Goal: Task Accomplishment & Management: Complete application form

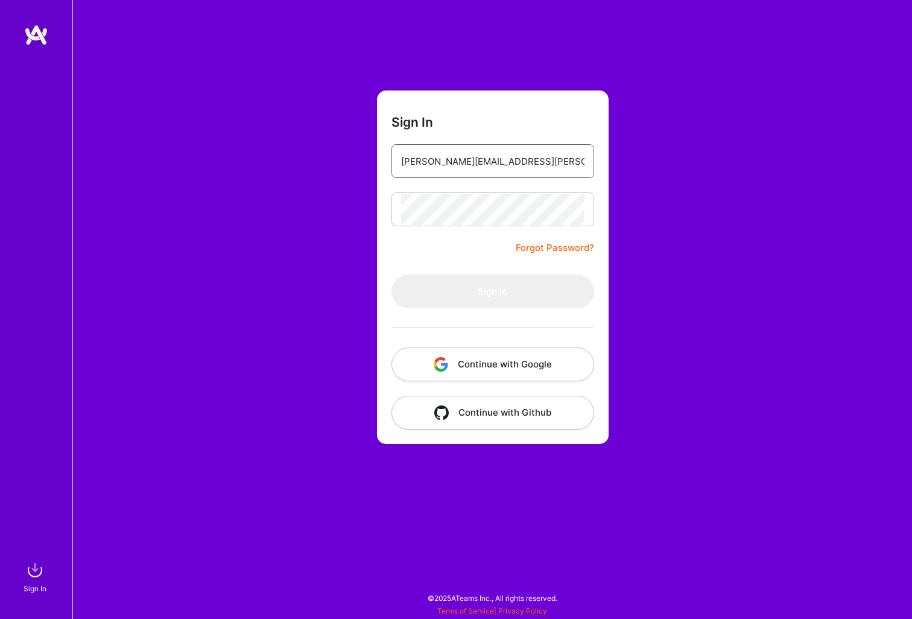
type input "[PERSON_NAME][EMAIL_ADDRESS][PERSON_NAME][DOMAIN_NAME]"
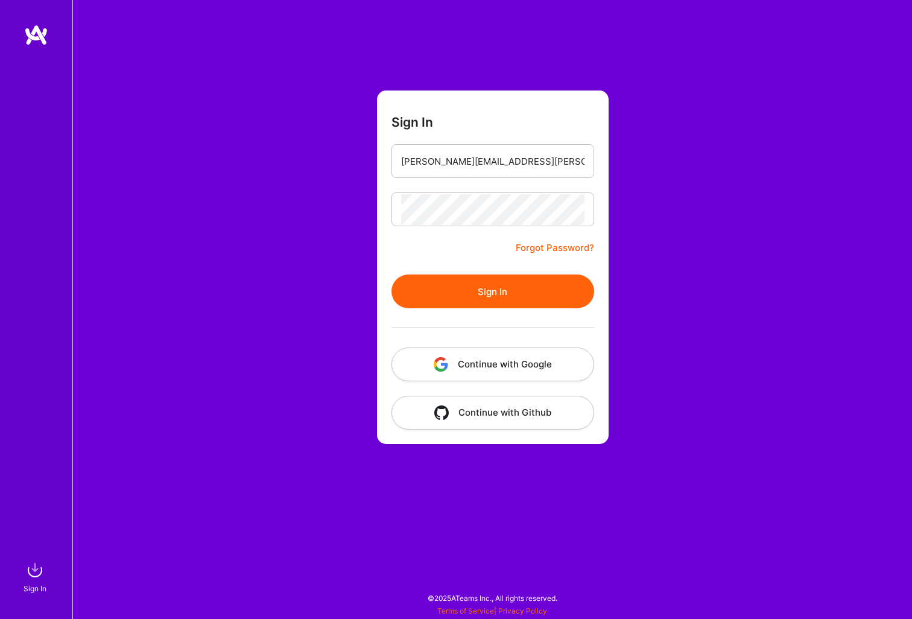
click at [506, 288] on button "Sign In" at bounding box center [492, 291] width 203 height 34
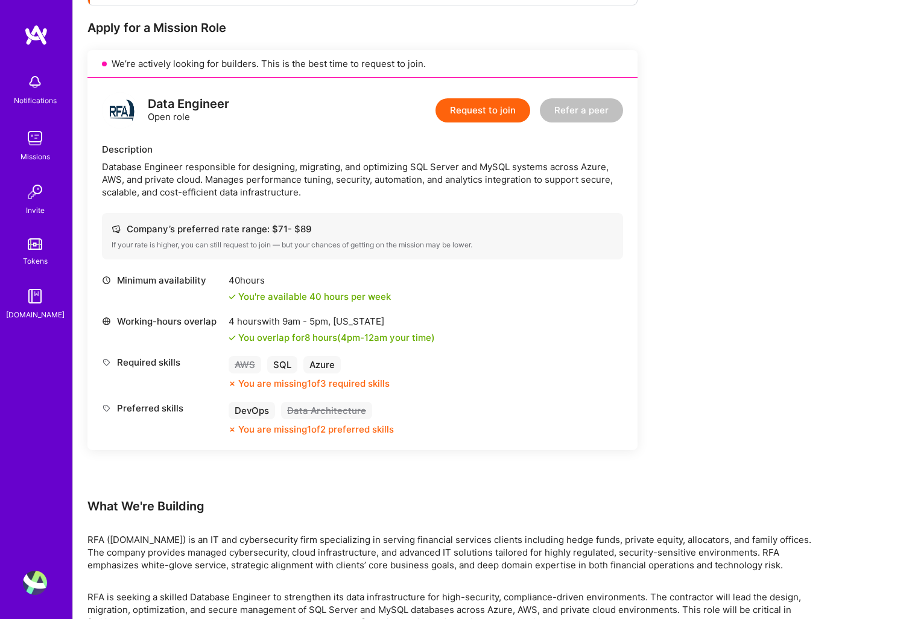
scroll to position [236, 0]
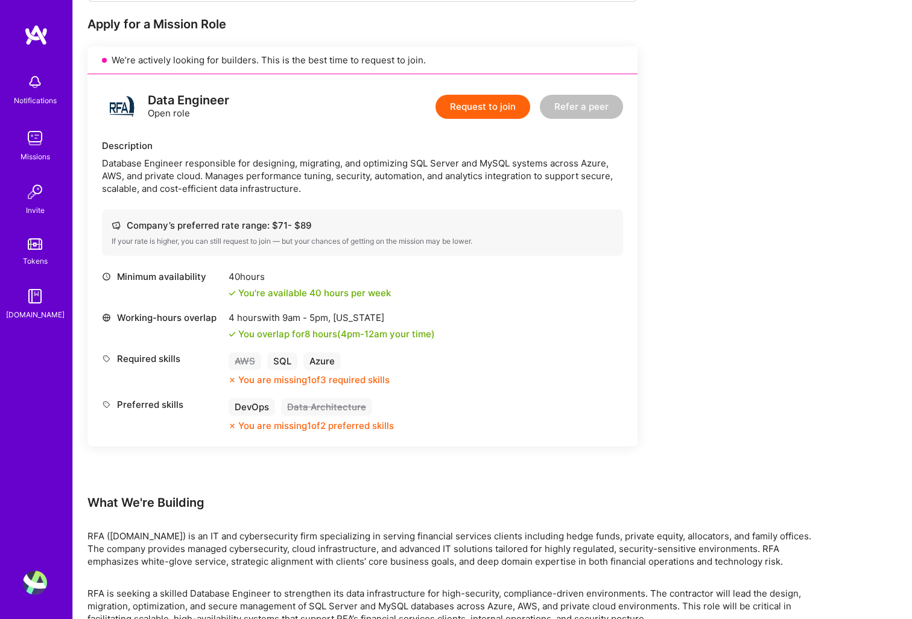
click at [480, 107] on button "Request to join" at bounding box center [482, 107] width 95 height 24
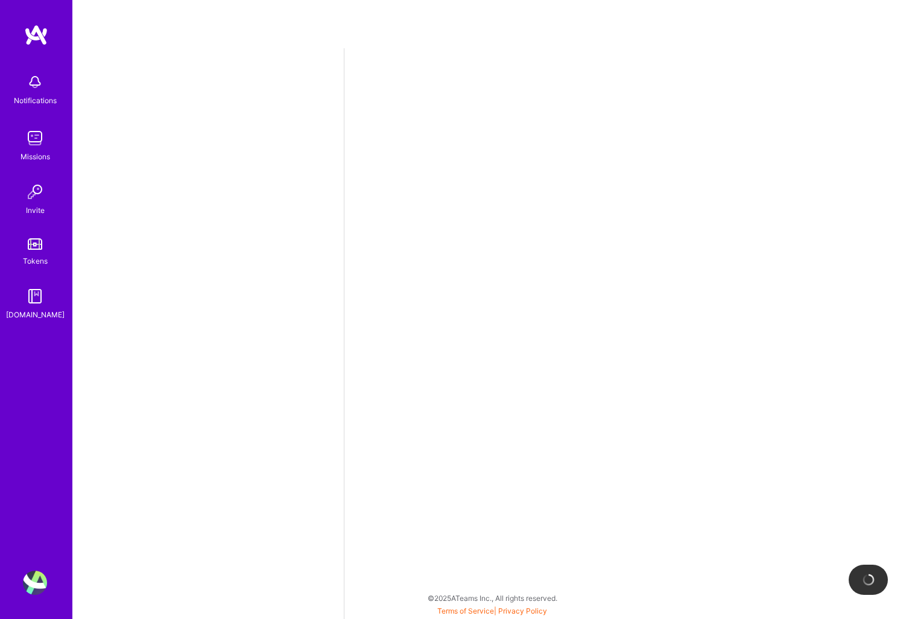
select select "RO"
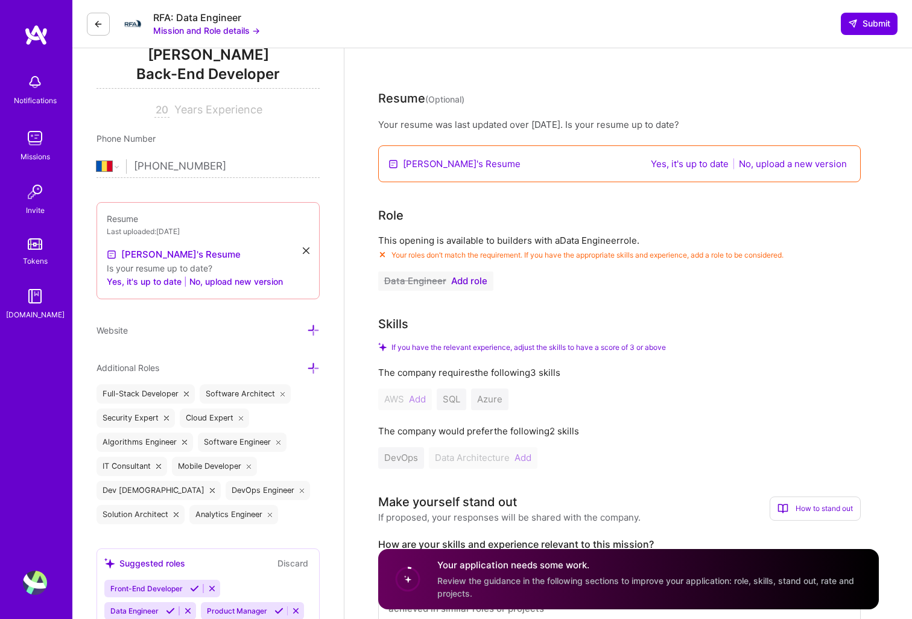
scroll to position [167, 0]
click at [309, 248] on icon at bounding box center [306, 249] width 7 height 7
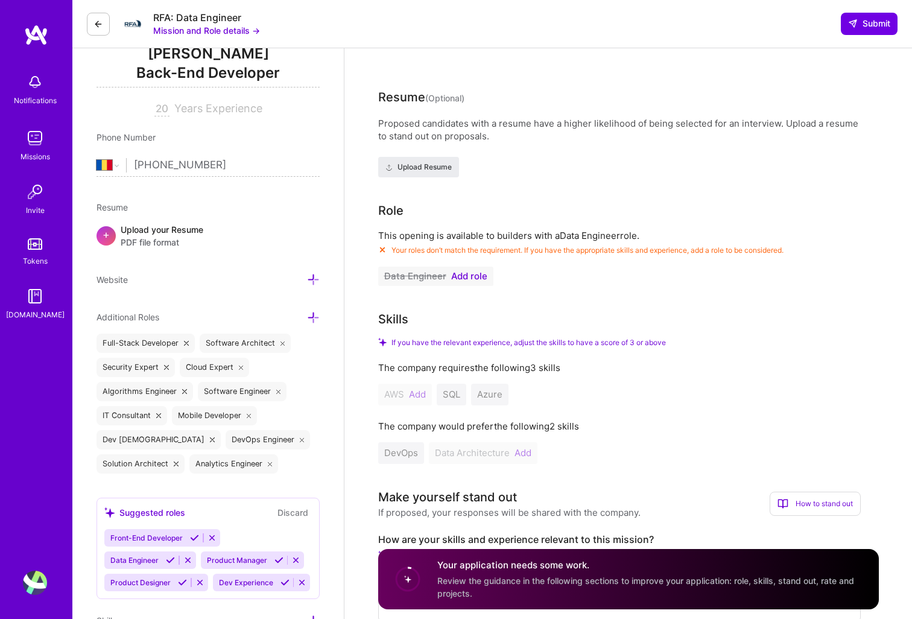
click at [151, 237] on span "PDF file format" at bounding box center [162, 242] width 83 height 13
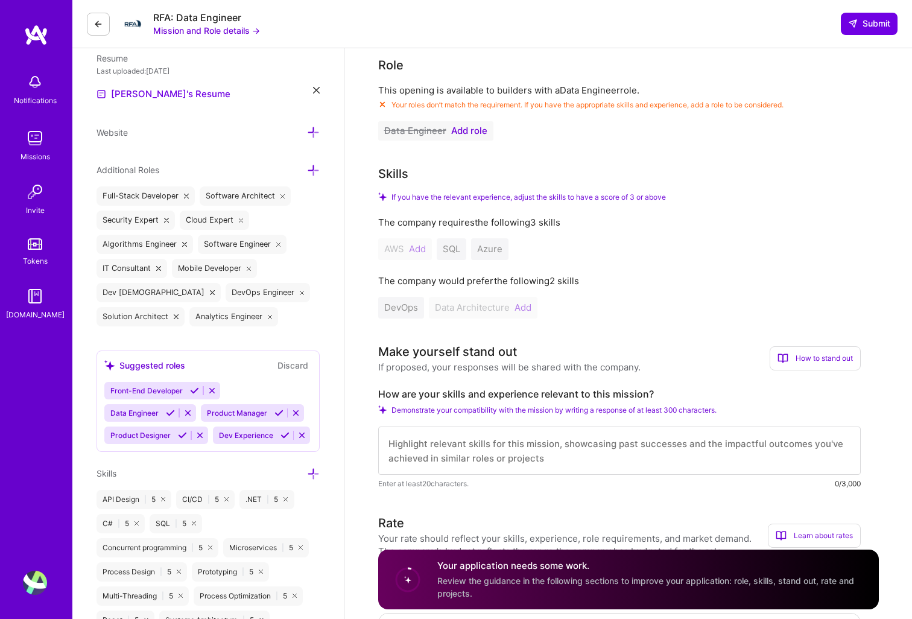
scroll to position [317, 0]
click at [453, 252] on div "AWS Add SQL Azure" at bounding box center [619, 248] width 482 height 22
click at [419, 249] on div "AWS Add SQL Azure" at bounding box center [619, 248] width 482 height 22
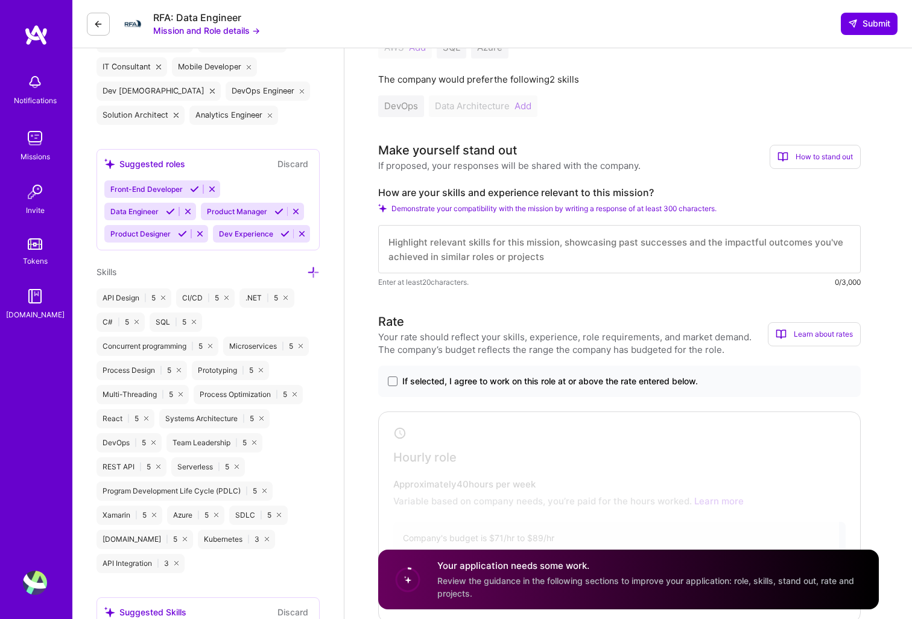
scroll to position [522, 0]
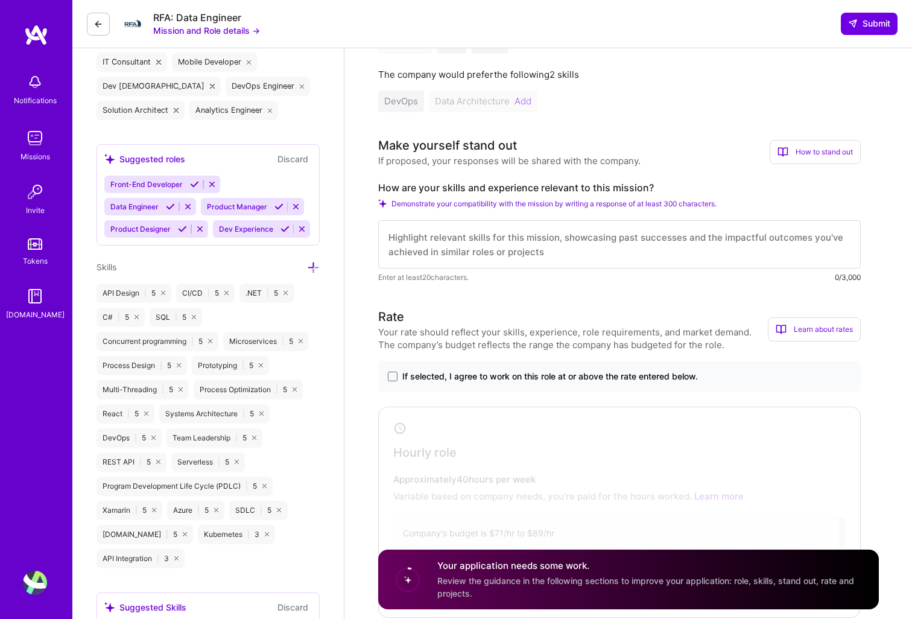
click at [398, 377] on label "If selected, I agree to work on this role at or above the rate entered below." at bounding box center [619, 376] width 463 height 12
click at [0, 0] on input "If selected, I agree to work on this role at or above the rate entered below." at bounding box center [0, 0] width 0 height 0
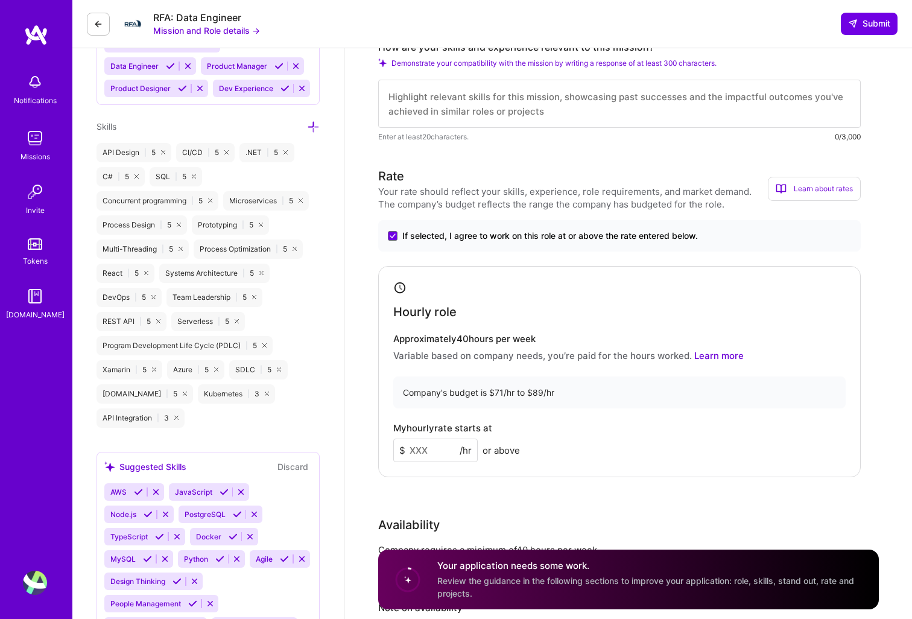
scroll to position [667, 0]
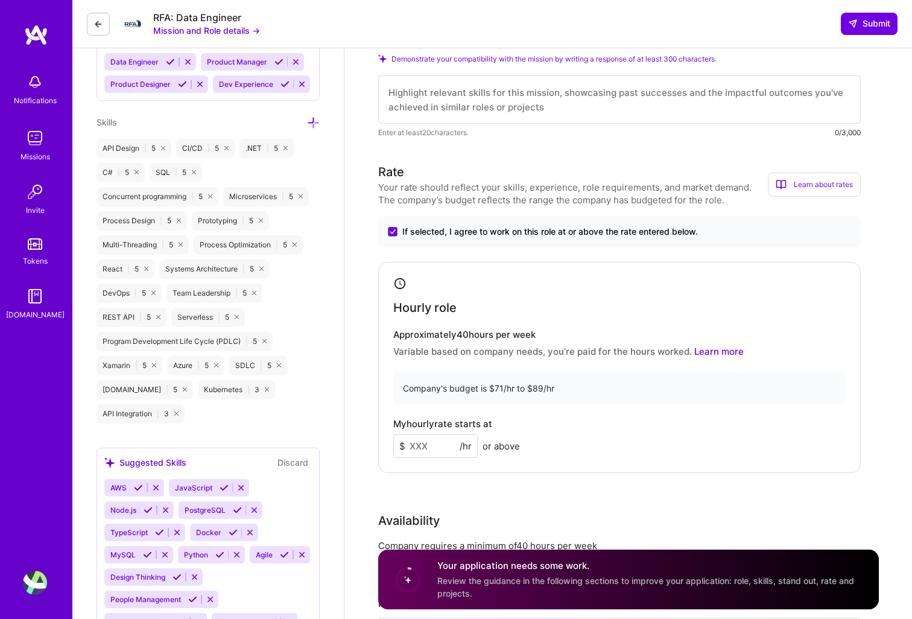
click at [436, 442] on input at bounding box center [435, 446] width 84 height 24
type input "75"
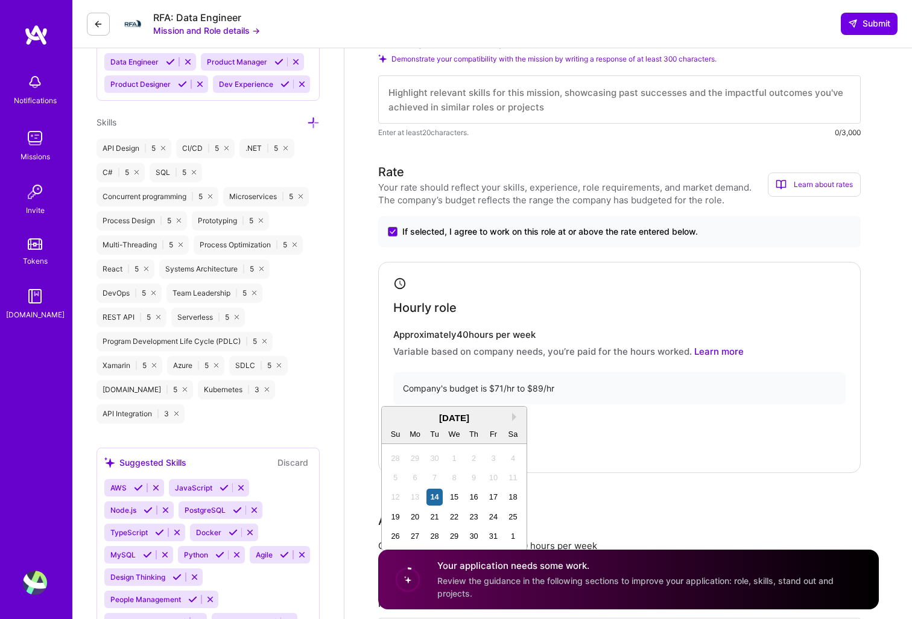
click at [605, 393] on div "Company's budget is $71/hr to $89/hr" at bounding box center [619, 388] width 452 height 32
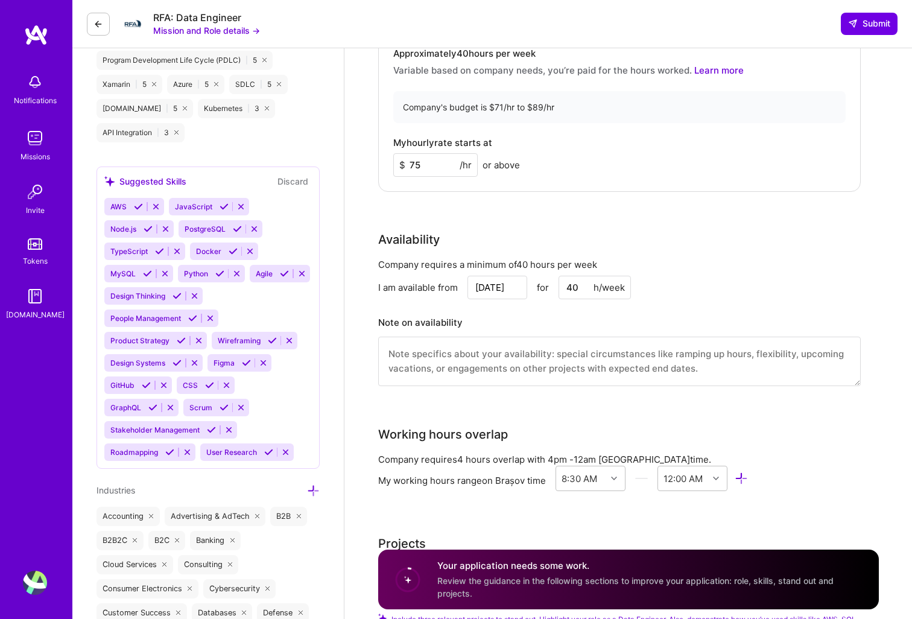
scroll to position [951, 0]
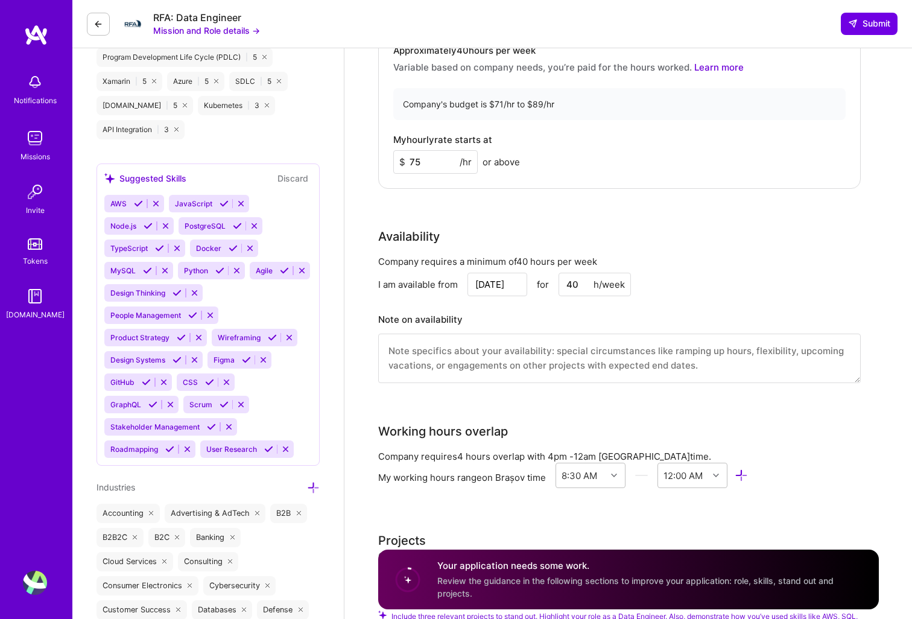
click at [518, 288] on input "[DATE]" at bounding box center [497, 285] width 60 height 24
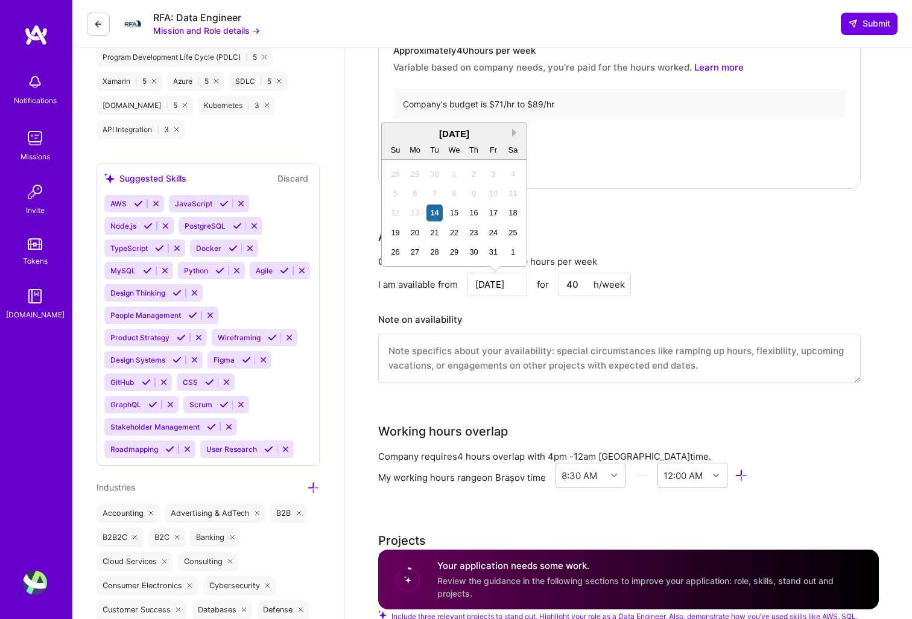
click at [514, 134] on button "Next Month" at bounding box center [516, 132] width 8 height 8
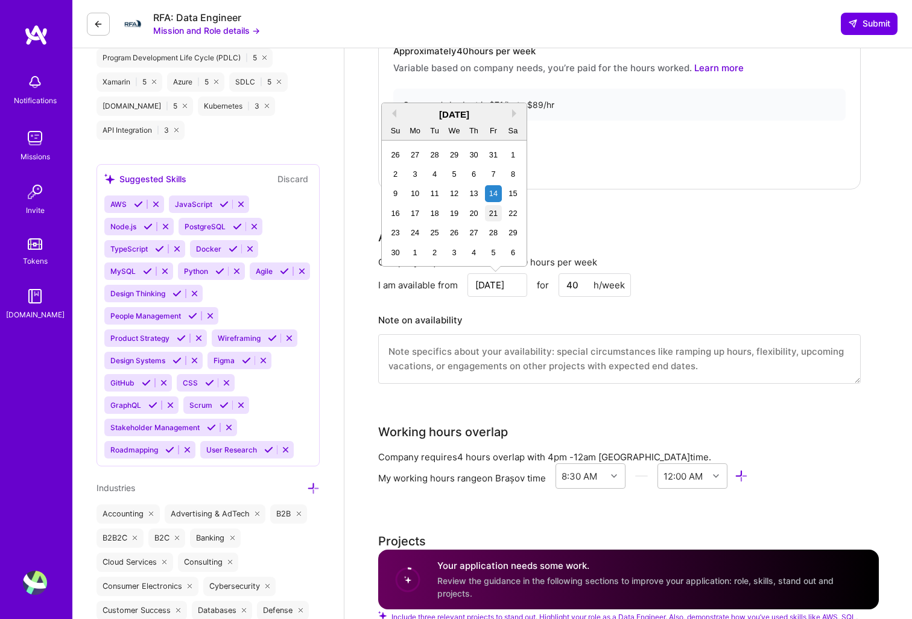
scroll to position [948, 0]
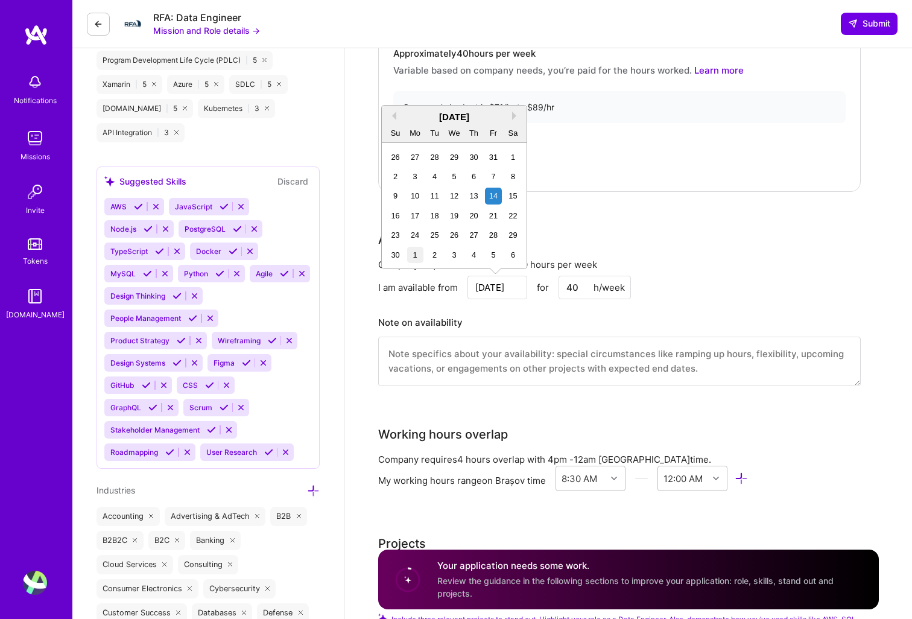
click at [412, 253] on div "1" at bounding box center [415, 255] width 16 height 16
type input "[DATE]"
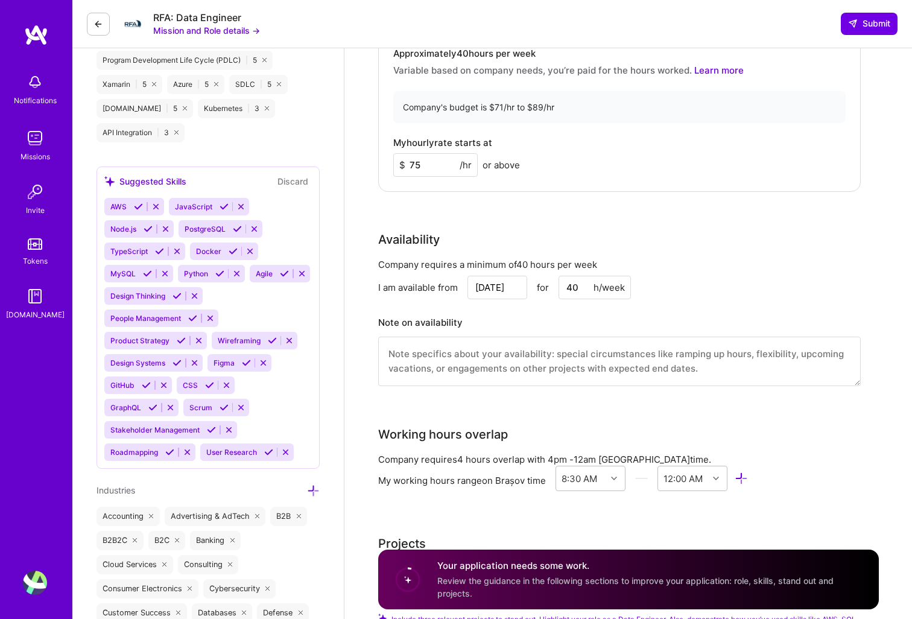
scroll to position [952, 0]
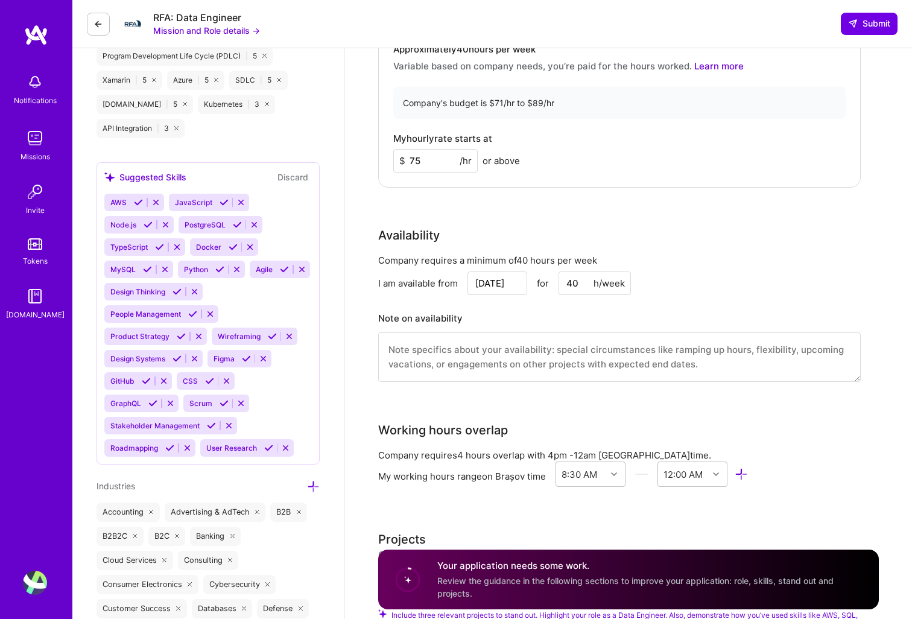
click at [453, 349] on textarea at bounding box center [619, 356] width 482 height 49
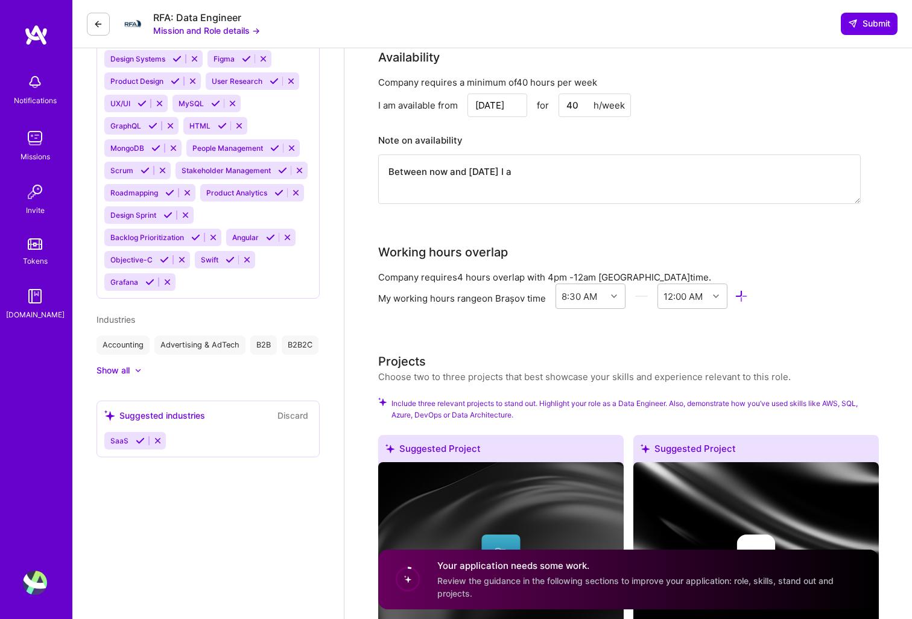
type textarea "Between now and [DATE] I am"
type textarea "from now since the full availability date I can"
type textarea "I can onboard imediatly before the start date"
click at [533, 172] on textarea "My described availability is for full time commitment." at bounding box center [619, 178] width 482 height 49
click at [636, 172] on textarea "My described availability is for full-time commitment." at bounding box center [619, 178] width 482 height 49
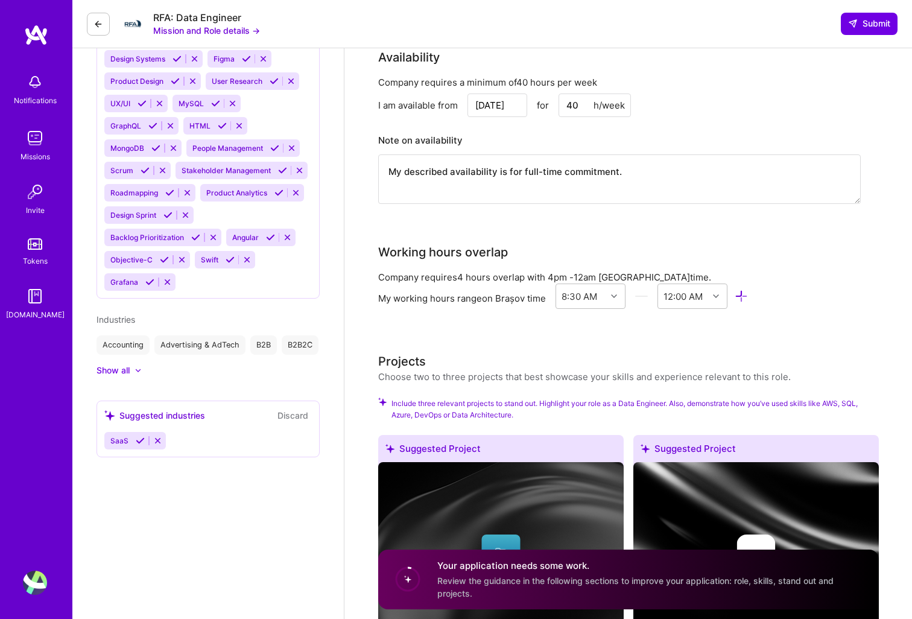
click at [527, 174] on textarea "My described availability is for full-time commitment." at bounding box center [619, 178] width 482 height 49
click at [648, 172] on textarea "My described availability is for a full-time commitment." at bounding box center [619, 178] width 482 height 49
click at [807, 173] on textarea "My described availability is for a full-time commitment. for urgent onboarding …" at bounding box center [619, 178] width 482 height 49
click at [646, 187] on textarea "My described availability is for a full-time commitment. for urgent onboarding …" at bounding box center [619, 178] width 482 height 49
click at [514, 183] on textarea "My described availability is for a full-time commitment. for urgent onboarding …" at bounding box center [619, 178] width 482 height 49
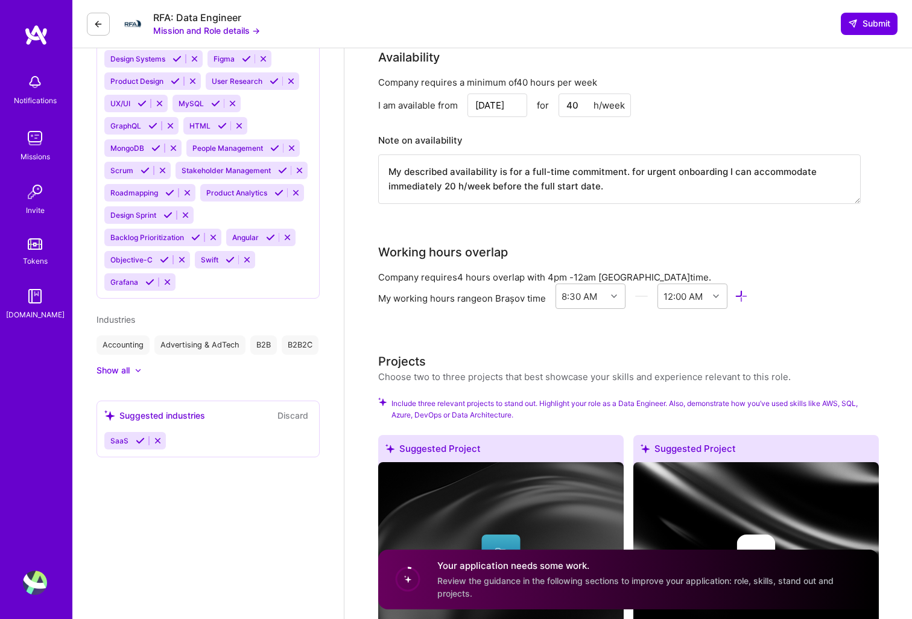
click at [429, 188] on textarea "My described availability is for a full-time commitment. for urgent onboarding …" at bounding box center [619, 178] width 482 height 49
click at [682, 184] on textarea "My described availability is for a full-time commitment. for urgent onboarding …" at bounding box center [619, 178] width 482 height 49
click at [689, 173] on textarea "My described availability is for a full-time commitment. for urgent onboarding …" at bounding box center [619, 178] width 482 height 49
click at [638, 169] on textarea "My described availability is for a full-time commitment. for urgent onboarding,…" at bounding box center [619, 178] width 482 height 49
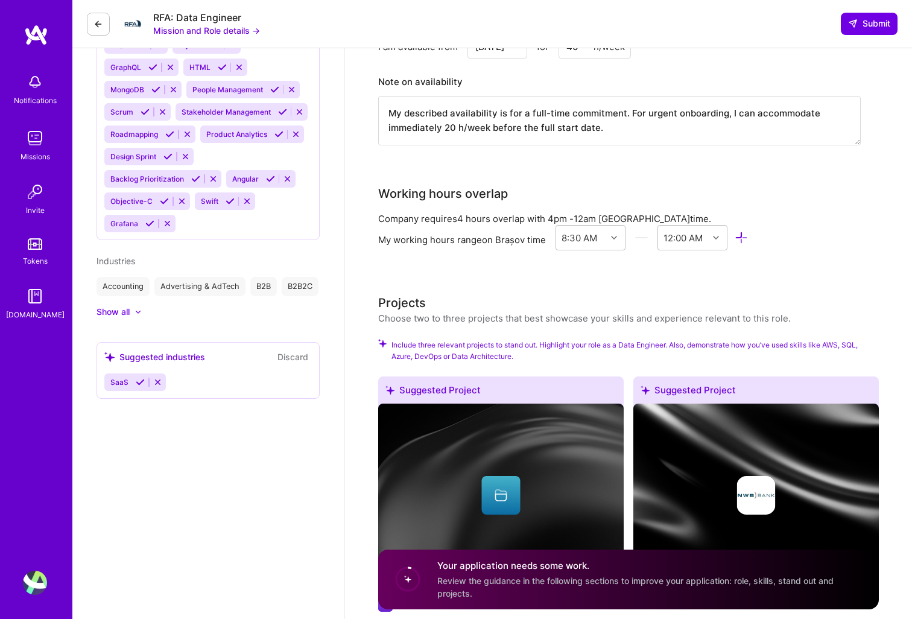
scroll to position [1011, 0]
type textarea "My described availability is for a full-time commitment. For urgent onboarding,…"
click at [741, 235] on icon at bounding box center [741, 237] width 14 height 14
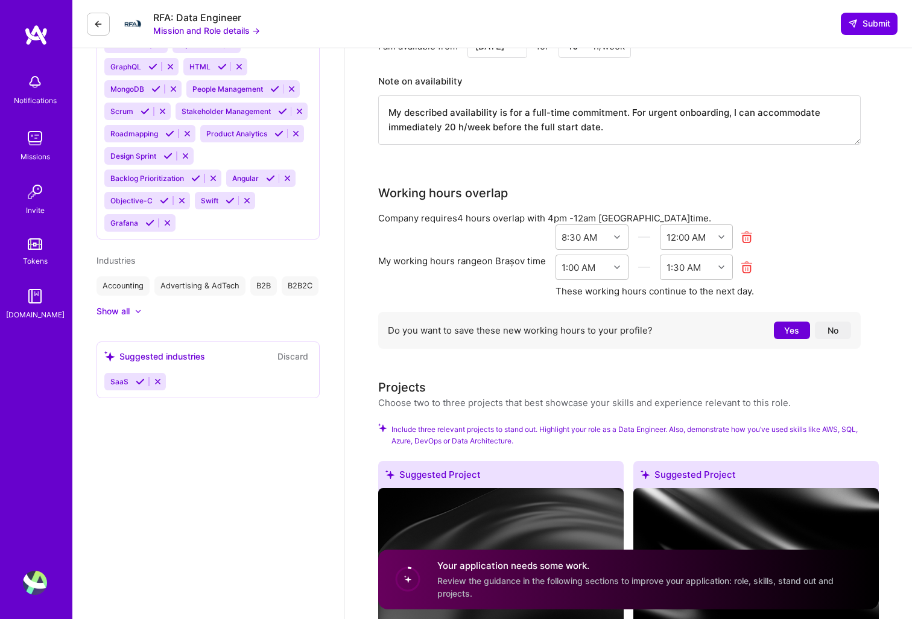
click at [745, 268] on icon at bounding box center [747, 267] width 14 height 14
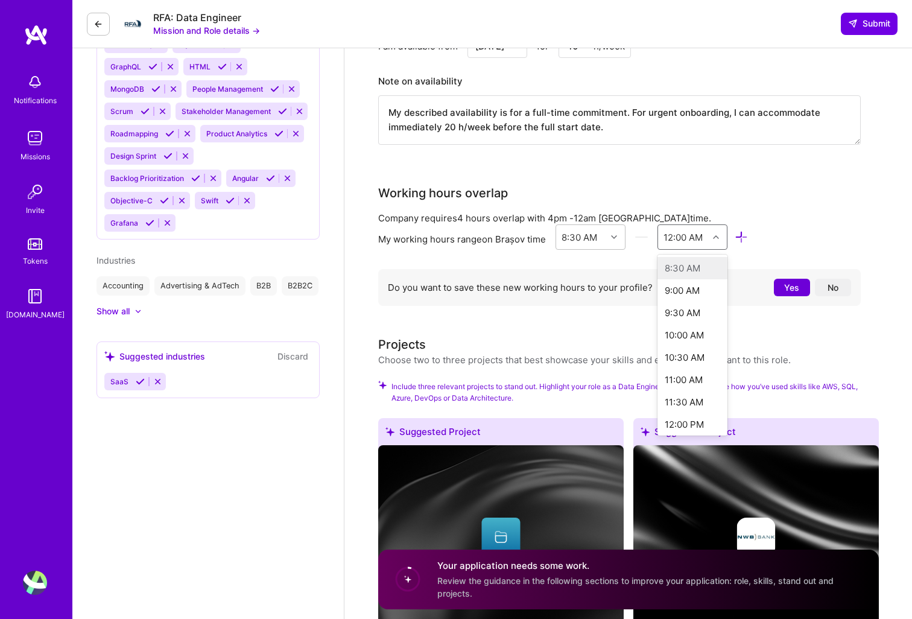
click at [672, 240] on div "12:00 AM" at bounding box center [682, 236] width 39 height 13
click at [687, 383] on div "10:00 PM" at bounding box center [692, 379] width 71 height 22
click at [616, 238] on icon at bounding box center [614, 237] width 6 height 6
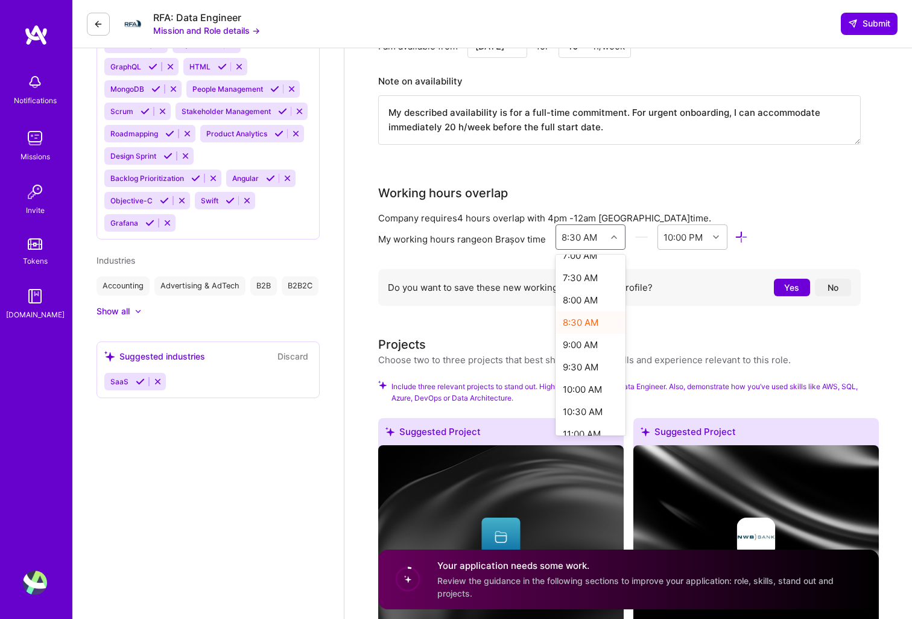
scroll to position [326, 0]
click at [582, 301] on div "8:00 AM" at bounding box center [590, 299] width 71 height 22
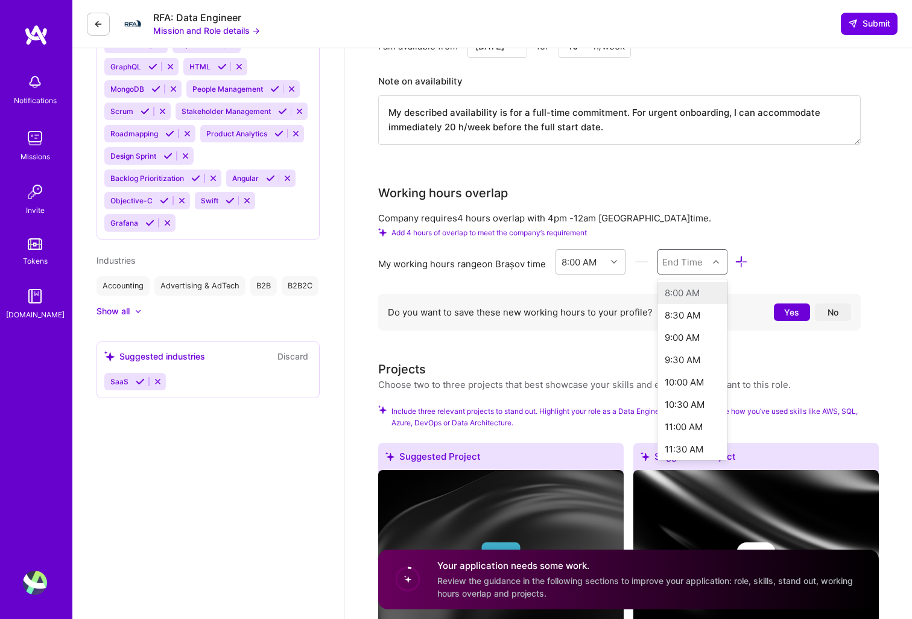
click at [698, 267] on div "End Time" at bounding box center [682, 261] width 40 height 13
click at [682, 423] on div "10:00 PM" at bounding box center [692, 423] width 71 height 22
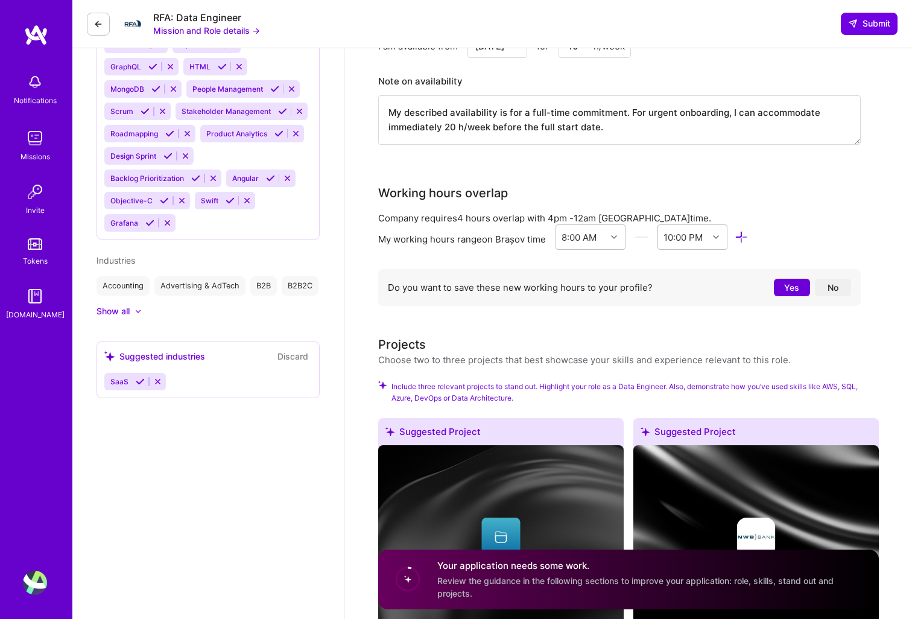
click at [720, 303] on div "Do you want to save these new working hours to your profile? Yes No" at bounding box center [619, 287] width 482 height 37
click at [795, 287] on button "Yes" at bounding box center [792, 287] width 36 height 17
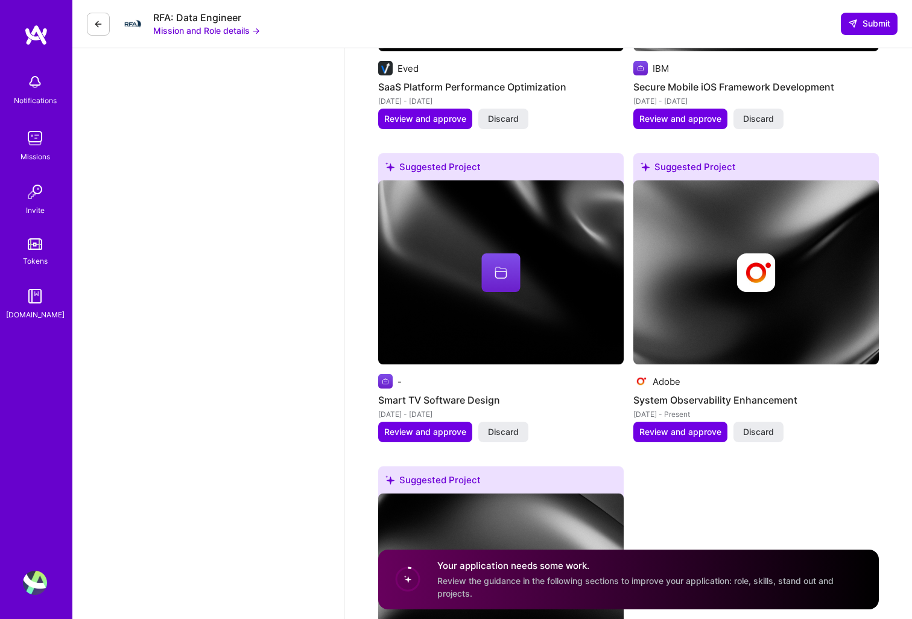
scroll to position [1856, 0]
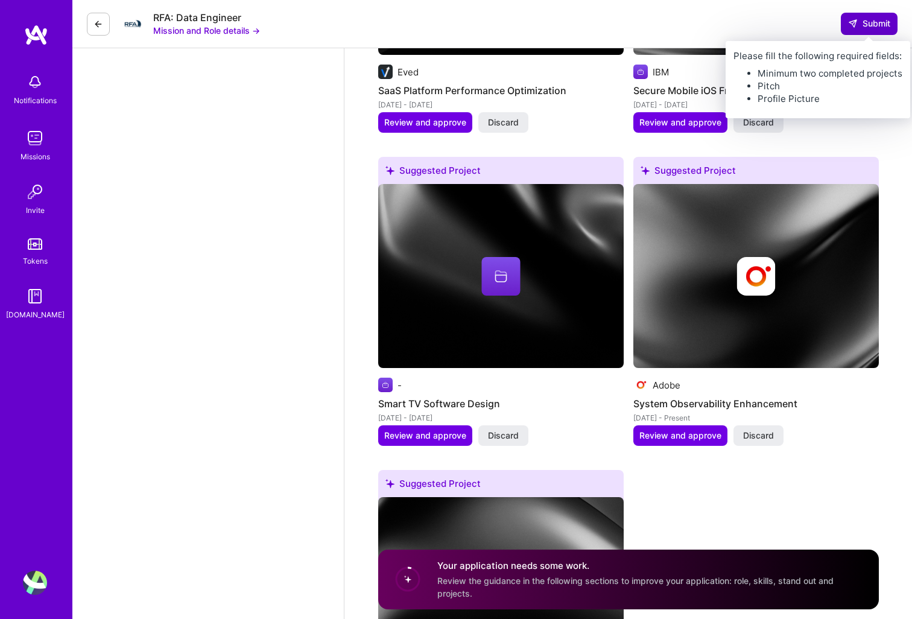
click at [872, 26] on span "Submit" at bounding box center [869, 23] width 42 height 12
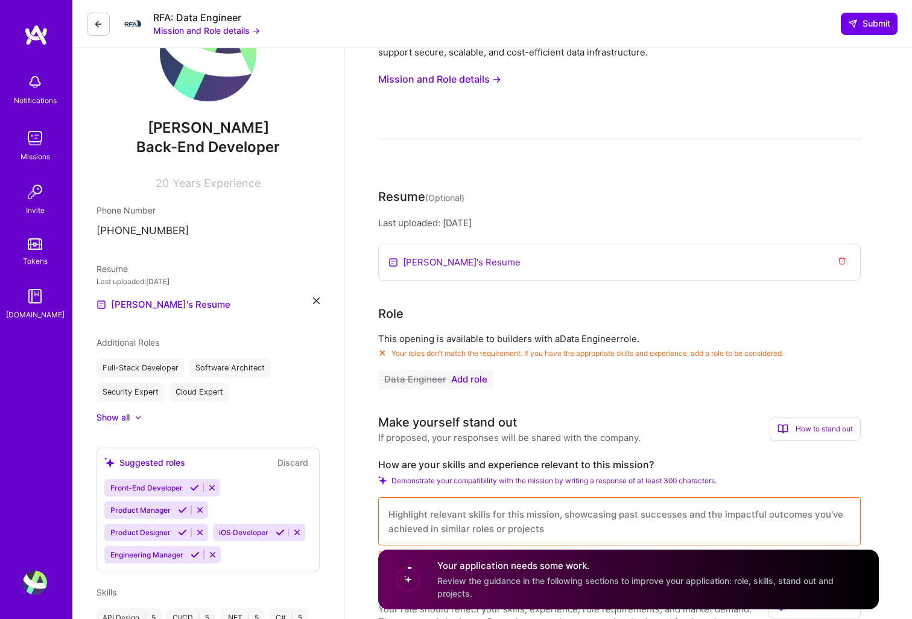
scroll to position [66, 0]
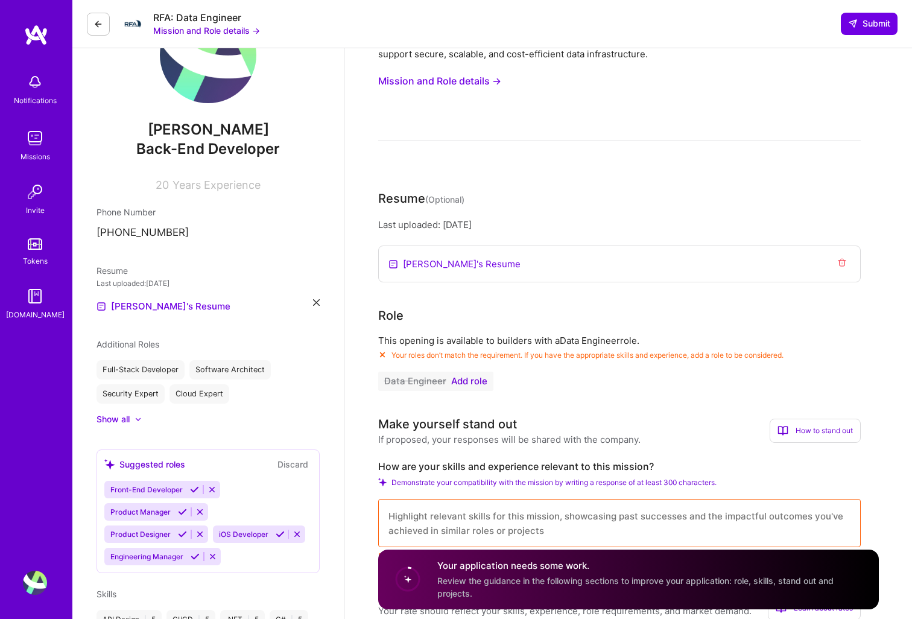
click at [475, 380] on span "Add role" at bounding box center [469, 381] width 36 height 10
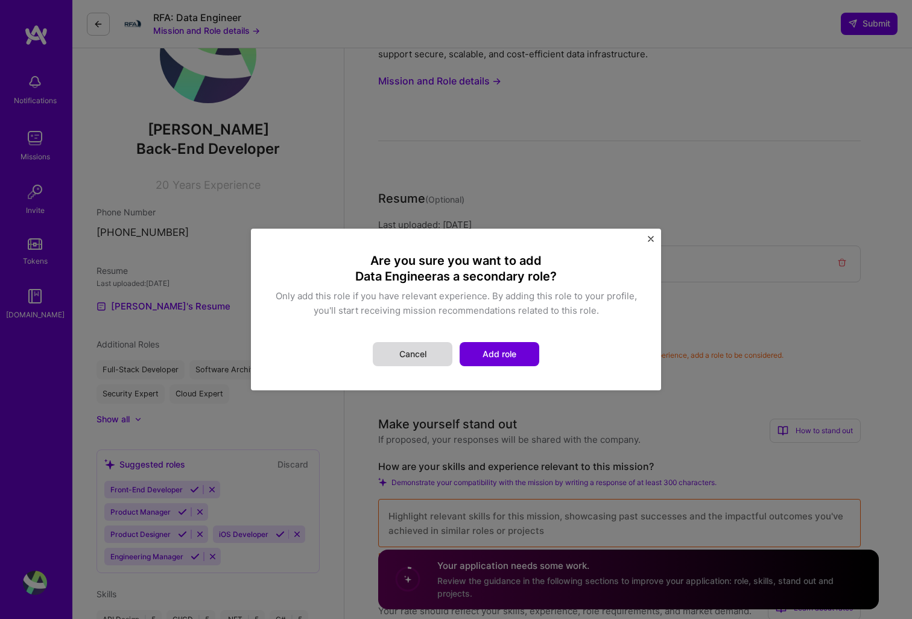
click at [414, 357] on button "Cancel" at bounding box center [413, 354] width 80 height 24
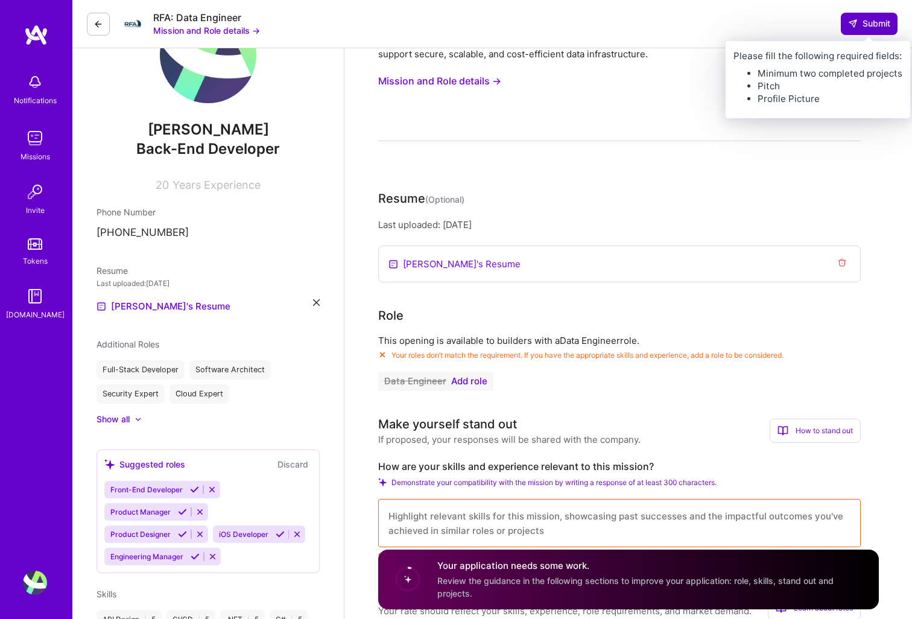
click at [868, 27] on span "Submit" at bounding box center [869, 23] width 42 height 12
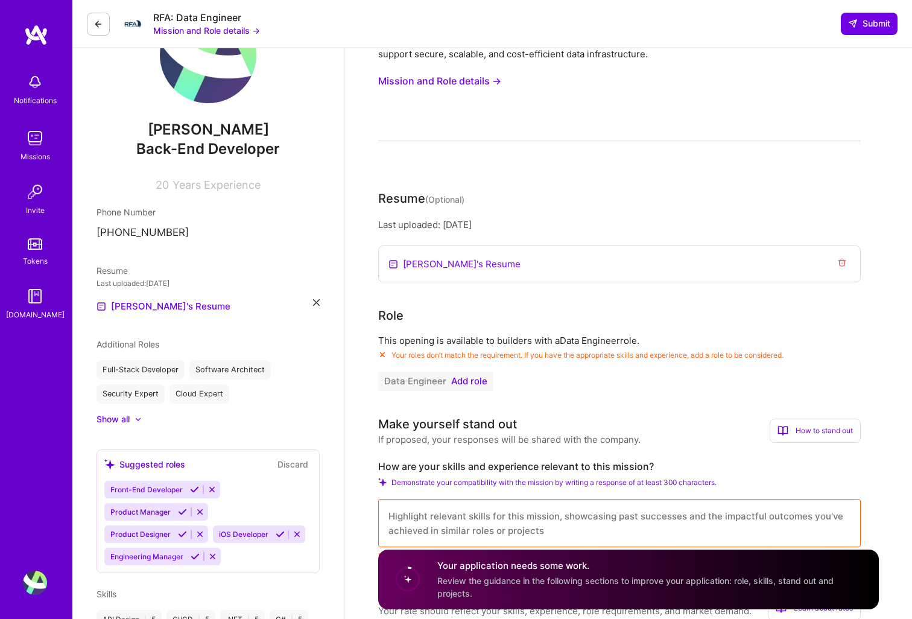
click at [499, 230] on div "Last uploaded: [DATE]" at bounding box center [619, 224] width 482 height 13
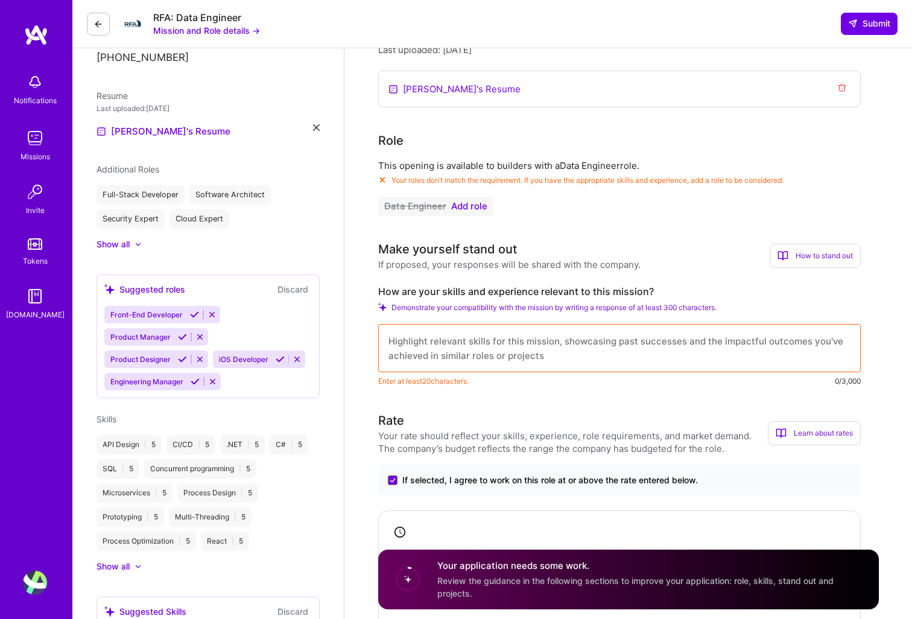
scroll to position [247, 0]
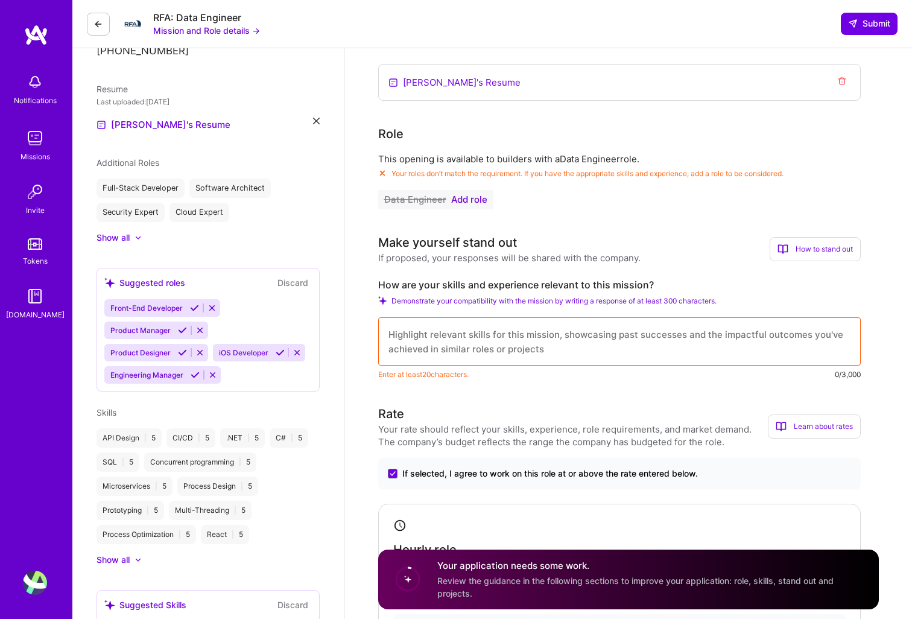
click at [509, 344] on textarea at bounding box center [619, 341] width 482 height 48
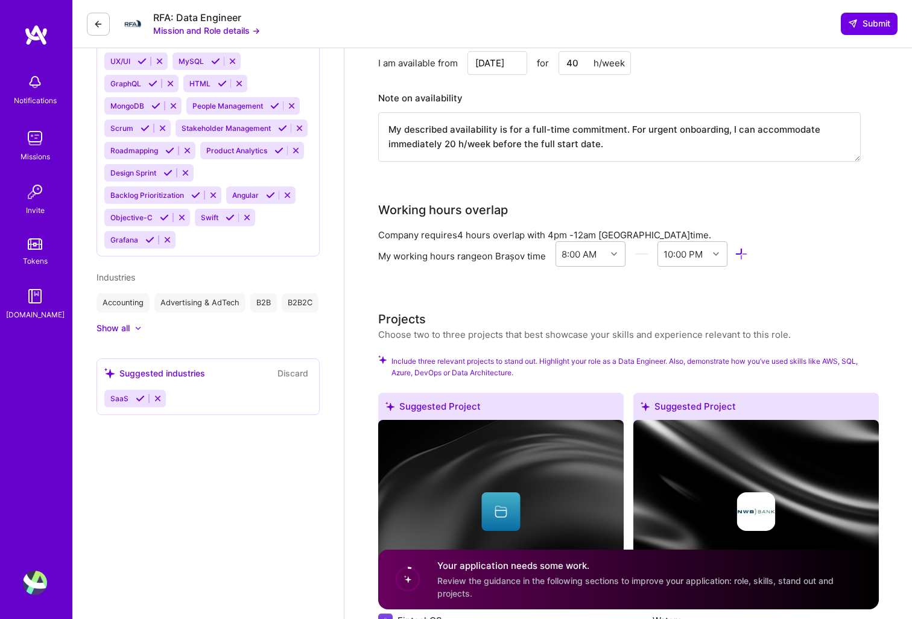
scroll to position [997, 0]
